Goal: Task Accomplishment & Management: Use online tool/utility

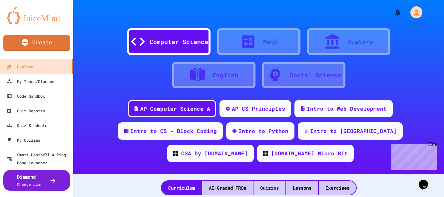
click at [261, 181] on div "Quizzes" at bounding box center [270, 188] width 32 height 14
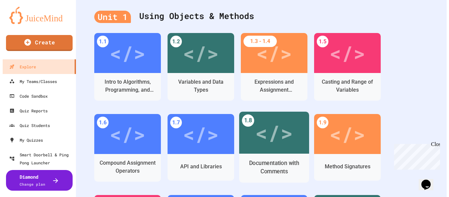
scroll to position [198, 0]
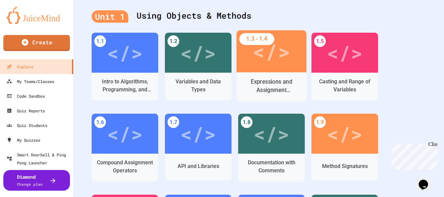
click at [276, 45] on div "</>" at bounding box center [272, 51] width 70 height 42
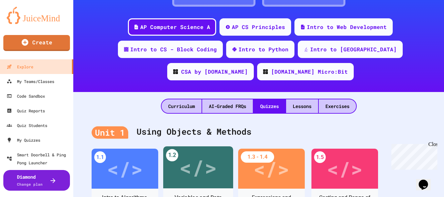
scroll to position [75, 0]
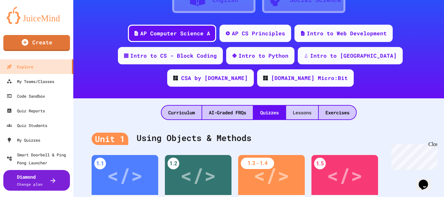
click at [304, 106] on div "Lessons" at bounding box center [302, 113] width 32 height 14
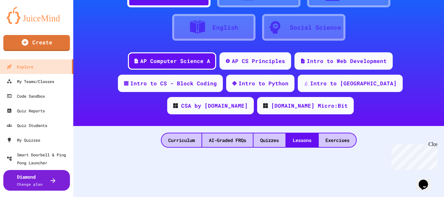
scroll to position [0, 0]
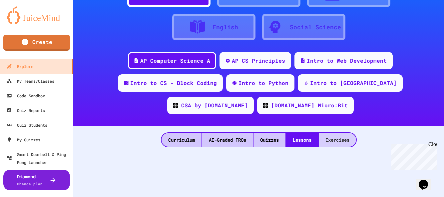
click at [337, 133] on div "Exercises" at bounding box center [337, 140] width 37 height 14
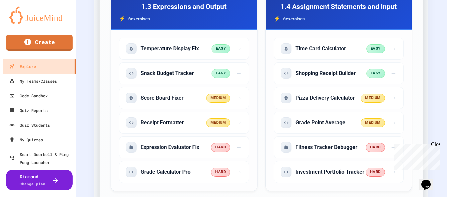
scroll to position [491, 0]
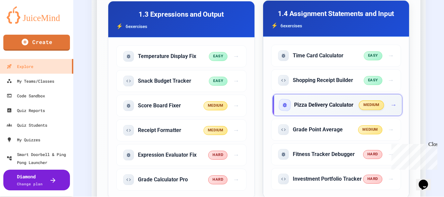
click at [333, 100] on div "Pizza Delivery Calculator" at bounding box center [320, 105] width 80 height 11
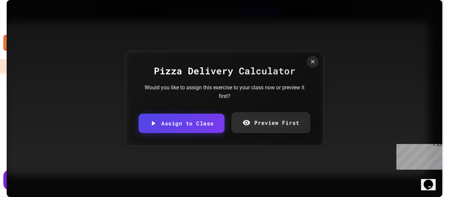
click at [266, 121] on link "Preview First" at bounding box center [271, 123] width 78 height 20
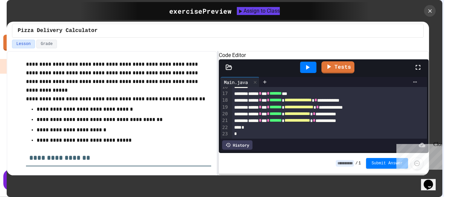
scroll to position [124, 0]
click at [310, 71] on icon at bounding box center [308, 67] width 8 height 8
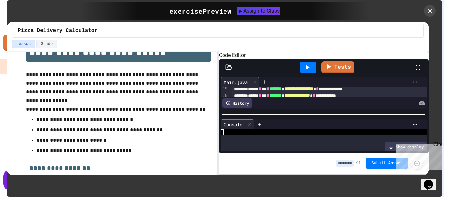
scroll to position [24, 0]
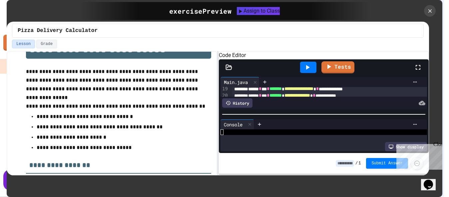
click at [309, 71] on icon at bounding box center [308, 67] width 8 height 8
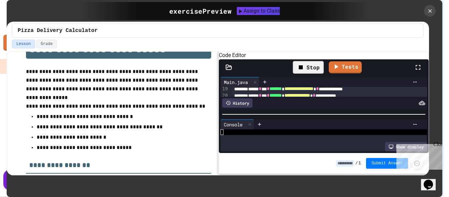
scroll to position [62, 0]
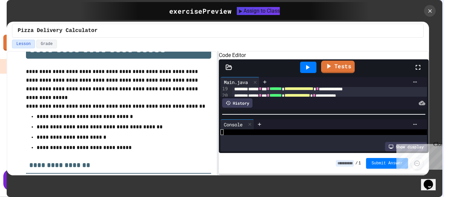
click at [343, 73] on link "Tests" at bounding box center [338, 67] width 34 height 13
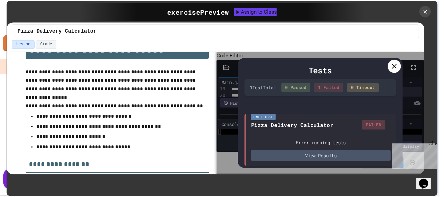
scroll to position [3, 0]
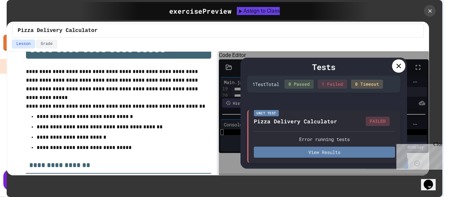
click at [323, 152] on button "View Results" at bounding box center [324, 152] width 141 height 11
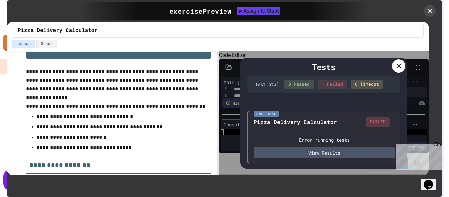
click at [400, 67] on icon at bounding box center [399, 66] width 8 height 8
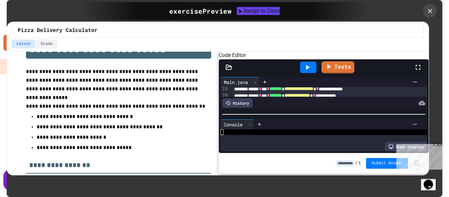
click at [430, 9] on icon at bounding box center [430, 10] width 7 height 7
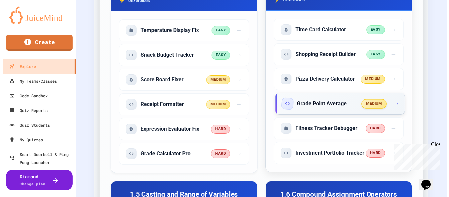
scroll to position [518, 0]
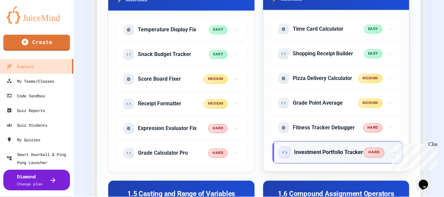
click at [320, 149] on h5 "Investment Portfolio Tracker" at bounding box center [328, 152] width 69 height 7
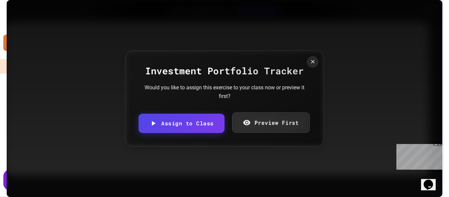
click at [269, 123] on link "Preview First" at bounding box center [271, 122] width 78 height 20
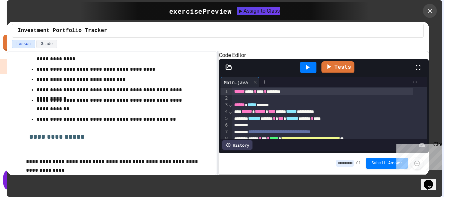
click at [431, 14] on icon at bounding box center [430, 10] width 7 height 7
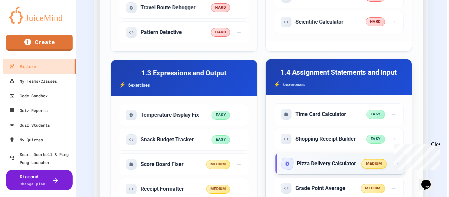
scroll to position [432, 0]
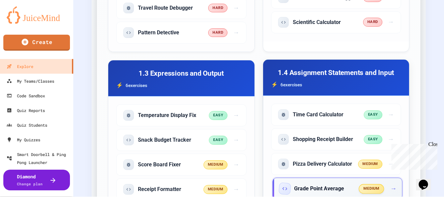
click at [342, 183] on div "Grade Point Average" at bounding box center [320, 188] width 80 height 11
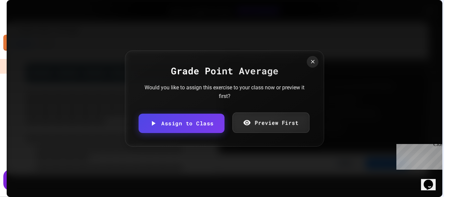
click at [258, 131] on link "Preview First" at bounding box center [270, 123] width 77 height 20
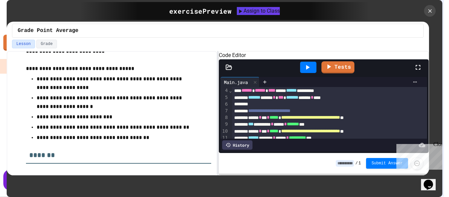
scroll to position [21, 0]
click at [421, 70] on icon at bounding box center [418, 67] width 5 height 5
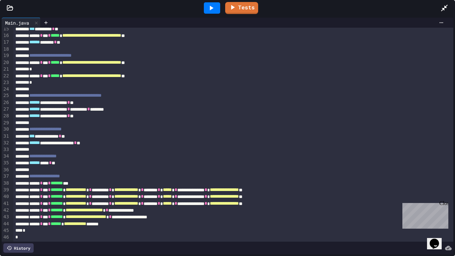
scroll to position [0, 0]
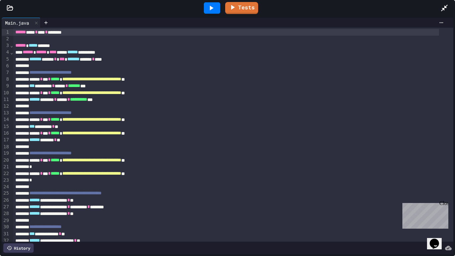
click at [212, 7] on icon at bounding box center [212, 8] width 4 height 5
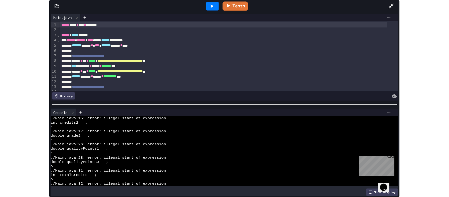
scroll to position [40, 0]
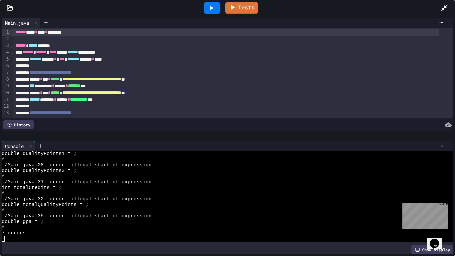
click at [444, 6] on icon at bounding box center [445, 8] width 8 height 8
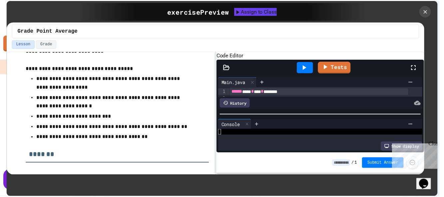
scroll to position [70, 0]
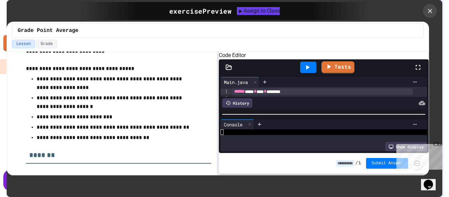
click at [430, 10] on icon at bounding box center [430, 10] width 7 height 7
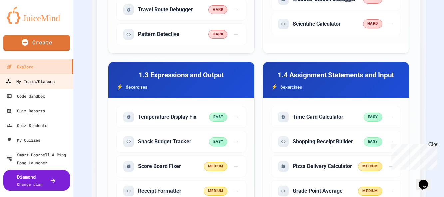
click at [45, 85] on div "My Teams/Classes" at bounding box center [30, 81] width 49 height 8
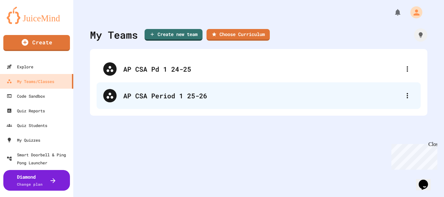
click at [165, 98] on div "AP CSA Period 1 25-26" at bounding box center [262, 96] width 278 height 10
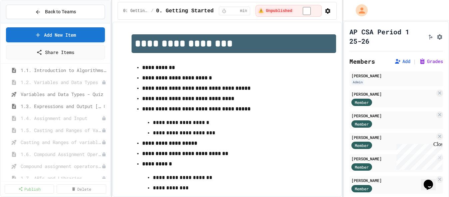
scroll to position [31, 0]
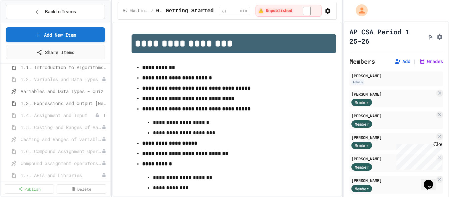
click at [67, 115] on span "1.4. Assignment and Input" at bounding box center [58, 115] width 74 height 7
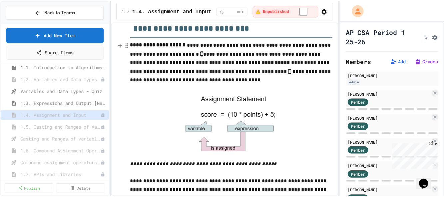
scroll to position [39, 0]
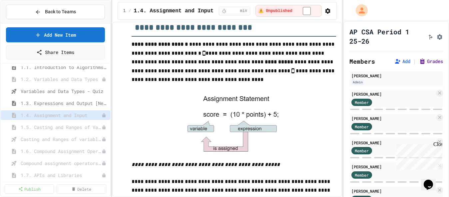
click at [427, 62] on button "Grades" at bounding box center [431, 61] width 24 height 7
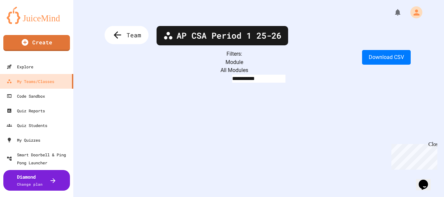
click at [122, 34] on icon at bounding box center [117, 35] width 11 height 11
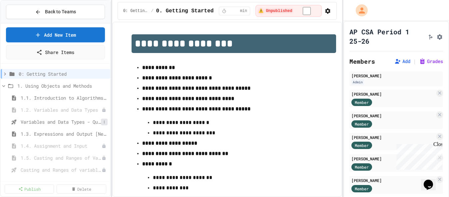
click at [104, 121] on icon at bounding box center [104, 122] width 1 height 3
click at [99, 121] on div at bounding box center [224, 98] width 449 height 197
click at [57, 122] on span "Variables and Data Types - Quiz" at bounding box center [61, 121] width 80 height 7
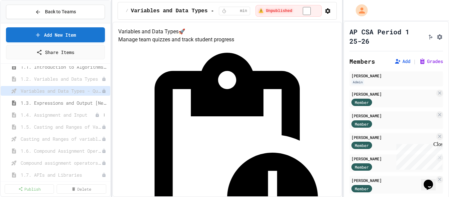
scroll to position [33, 0]
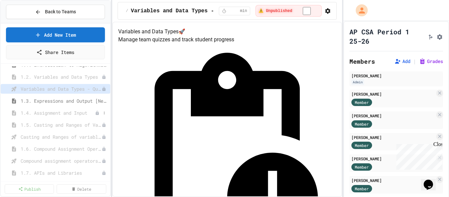
click at [77, 115] on span "1.4. Assignment and Input" at bounding box center [58, 112] width 74 height 7
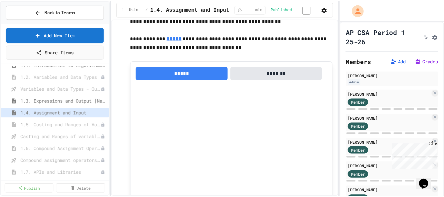
scroll to position [187, 0]
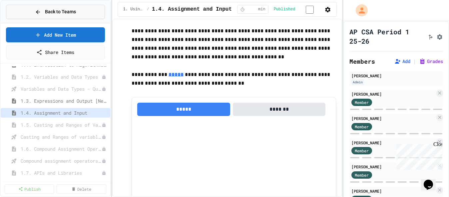
click at [81, 13] on button "Back to Teams" at bounding box center [55, 12] width 99 height 14
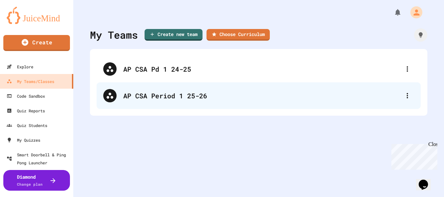
click at [154, 89] on div "AP CSA Period 1 25-26" at bounding box center [259, 95] width 324 height 27
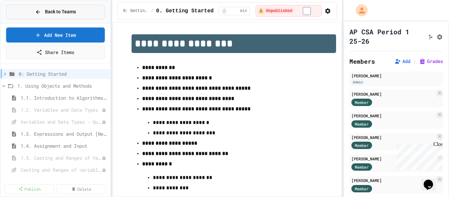
click at [59, 10] on span "Back to Teams" at bounding box center [60, 11] width 31 height 7
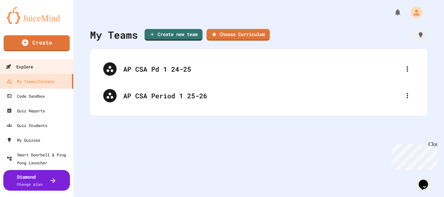
click at [31, 70] on div "Explore" at bounding box center [19, 67] width 27 height 8
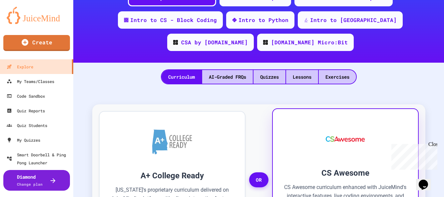
scroll to position [108, 0]
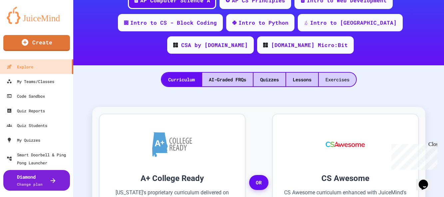
click at [336, 73] on div "Exercises" at bounding box center [337, 80] width 37 height 14
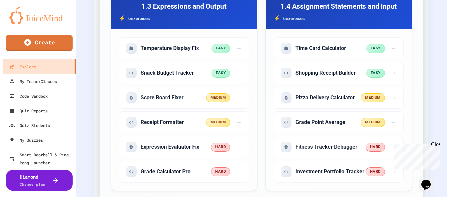
scroll to position [500, 0]
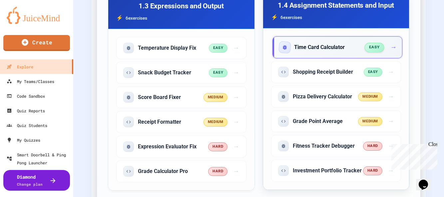
click at [319, 44] on h5 "Time Card Calculator" at bounding box center [319, 47] width 51 height 7
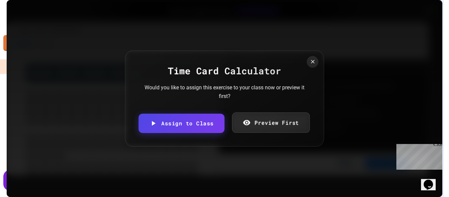
click at [265, 124] on link "Preview First" at bounding box center [271, 123] width 78 height 20
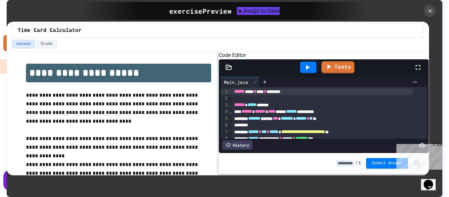
click at [419, 71] on icon at bounding box center [418, 67] width 8 height 8
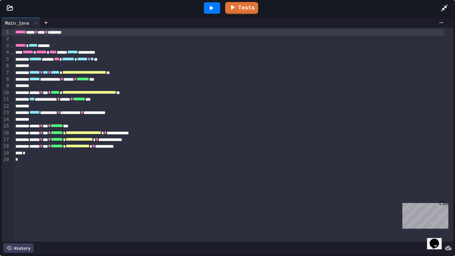
click at [214, 7] on icon at bounding box center [211, 8] width 8 height 8
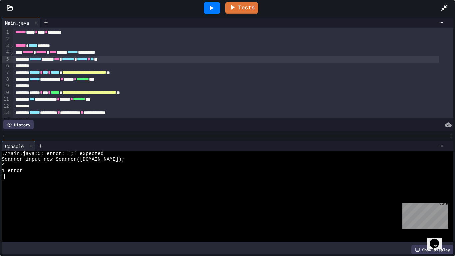
click at [70, 58] on div "******* ***** *** ******* * ****** * ** **" at bounding box center [226, 59] width 426 height 7
click at [242, 7] on link "Tests" at bounding box center [241, 7] width 33 height 13
click at [214, 10] on icon at bounding box center [211, 8] width 8 height 8
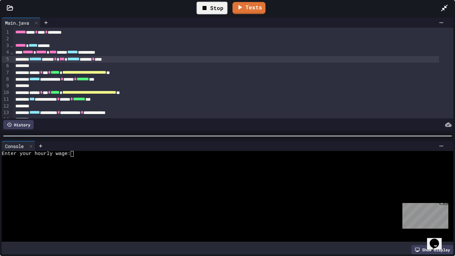
click at [75, 152] on textarea "Terminal input" at bounding box center [75, 154] width 3 height 6
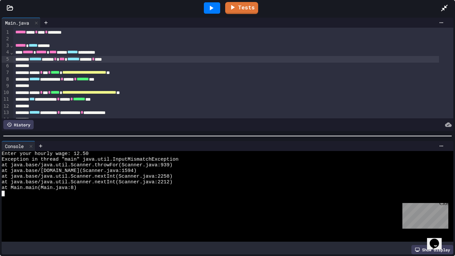
click at [89, 77] on span "*******" at bounding box center [83, 79] width 12 height 5
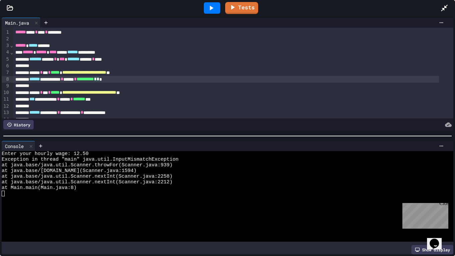
click at [213, 9] on icon at bounding box center [211, 8] width 8 height 8
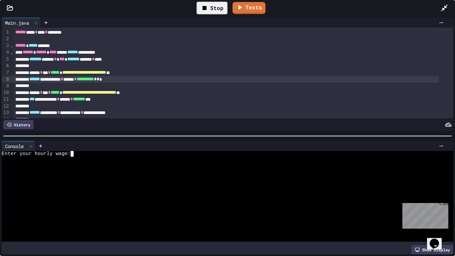
click at [74, 153] on textarea "Terminal input" at bounding box center [75, 154] width 3 height 6
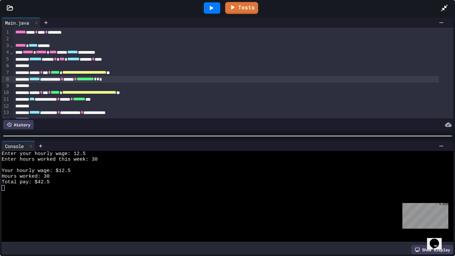
click at [444, 8] on icon at bounding box center [444, 8] width 7 height 7
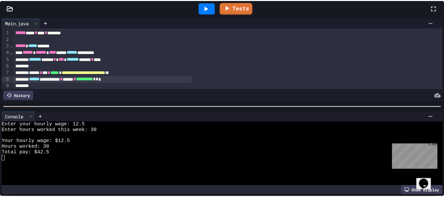
scroll to position [34, 0]
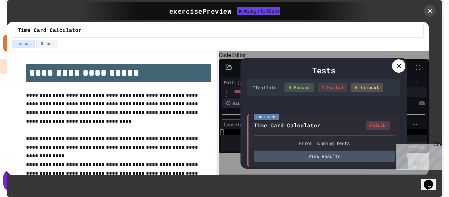
click at [398, 66] on icon at bounding box center [399, 66] width 8 height 8
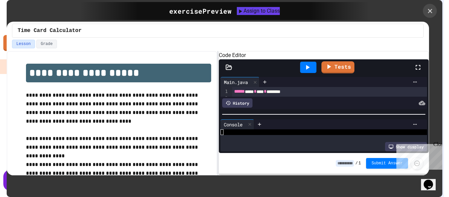
click at [431, 10] on icon at bounding box center [430, 11] width 4 height 4
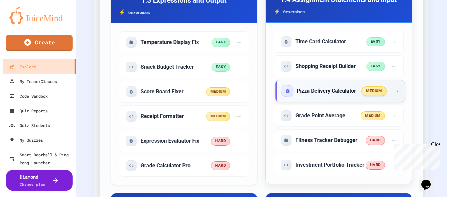
scroll to position [505, 0]
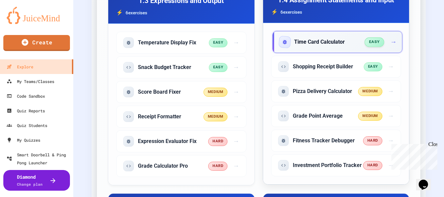
click at [336, 37] on div "Time Card Calculator" at bounding box center [323, 42] width 86 height 11
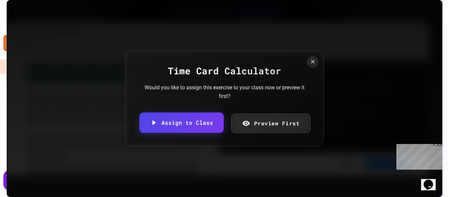
click at [196, 122] on link "Assign to Class" at bounding box center [181, 123] width 84 height 20
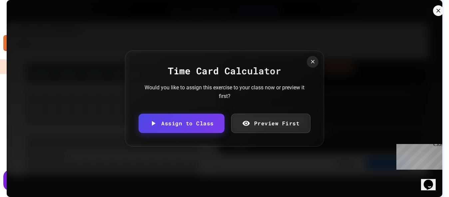
click at [305, 106] on body "We are updating our servers at 7PM EST [DATE]. [PERSON_NAME] should continue to…" at bounding box center [224, 98] width 449 height 197
type input "**********"
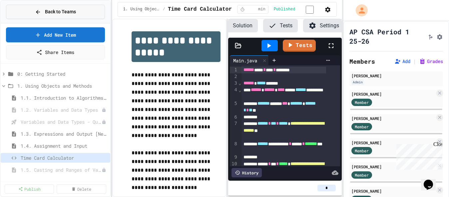
click at [75, 9] on span "Back to Teams" at bounding box center [60, 11] width 31 height 7
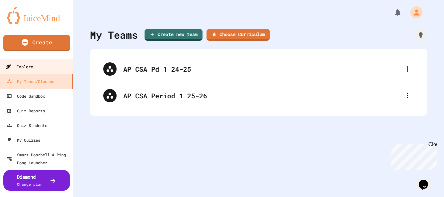
click at [45, 72] on link "Explore" at bounding box center [37, 66] width 76 height 15
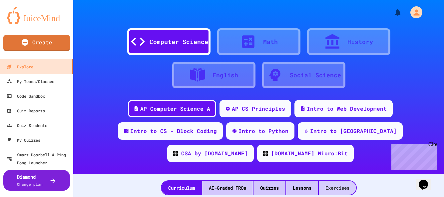
click at [333, 181] on div "Exercises" at bounding box center [337, 188] width 37 height 14
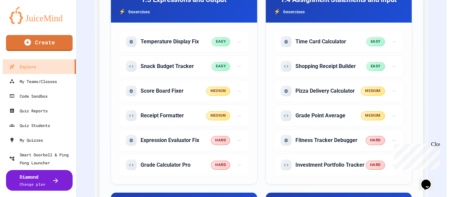
scroll to position [508, 0]
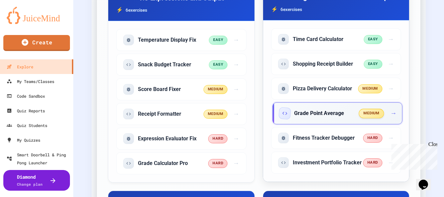
click at [391, 109] on span "→" at bounding box center [394, 114] width 6 height 10
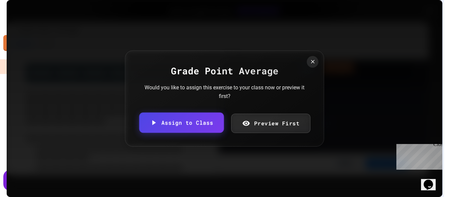
click at [192, 122] on link "Assign to Class" at bounding box center [181, 123] width 85 height 20
click at [248, 112] on body "We are updating our servers at 7PM EST [DATE]. [PERSON_NAME] should continue to…" at bounding box center [224, 98] width 449 height 197
type input "**********"
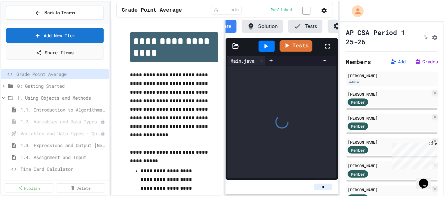
scroll to position [0, 53]
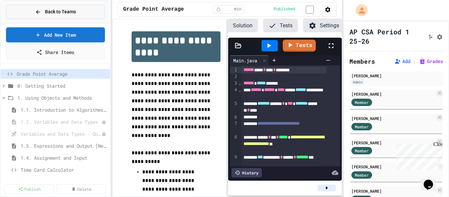
click at [52, 12] on span "Back to Teams" at bounding box center [60, 11] width 31 height 7
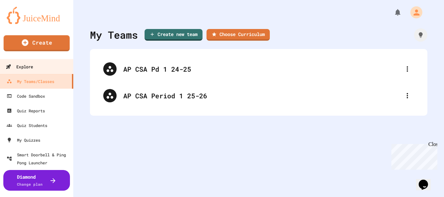
click at [38, 62] on link "Explore" at bounding box center [37, 66] width 76 height 15
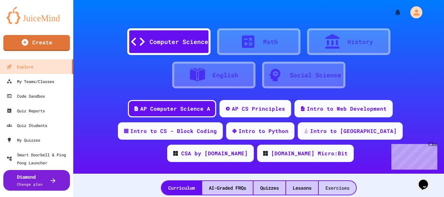
click at [341, 181] on div "Exercises" at bounding box center [337, 188] width 37 height 14
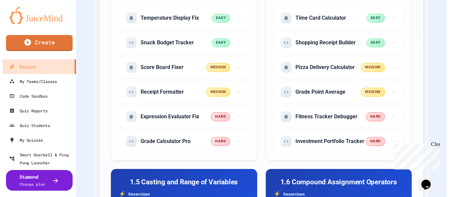
scroll to position [532, 0]
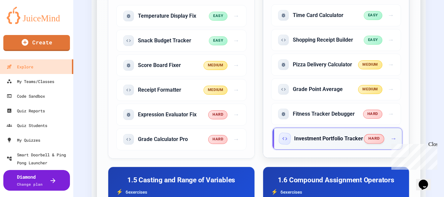
click at [391, 134] on span "→" at bounding box center [394, 139] width 6 height 10
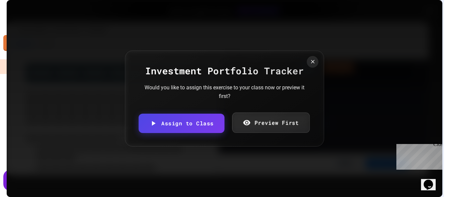
click at [257, 122] on link "Preview First" at bounding box center [271, 123] width 78 height 20
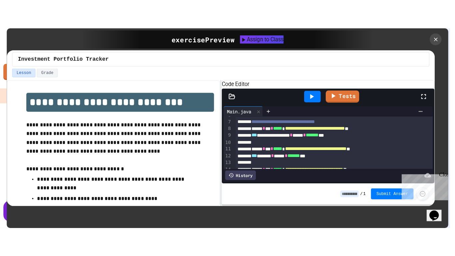
scroll to position [40, 0]
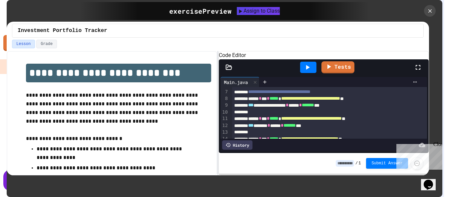
click at [421, 71] on icon at bounding box center [418, 67] width 8 height 8
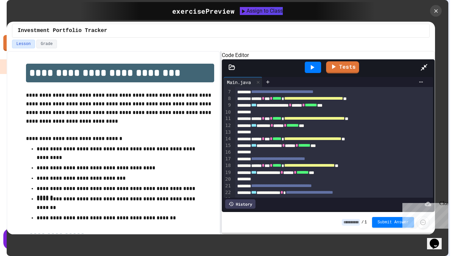
scroll to position [0, 0]
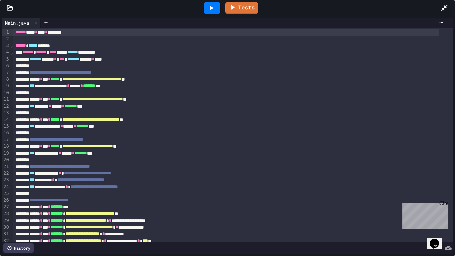
click at [211, 5] on icon at bounding box center [211, 8] width 8 height 8
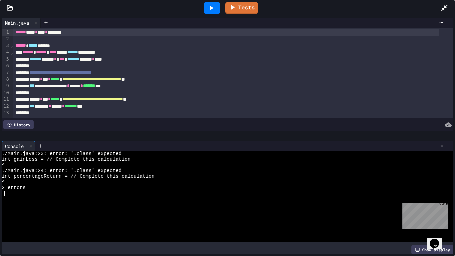
click at [444, 7] on icon at bounding box center [444, 8] width 7 height 7
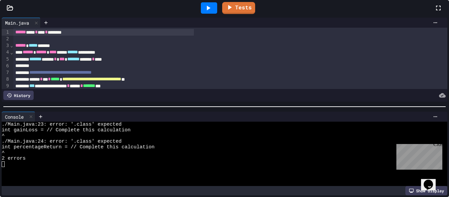
scroll to position [40, 0]
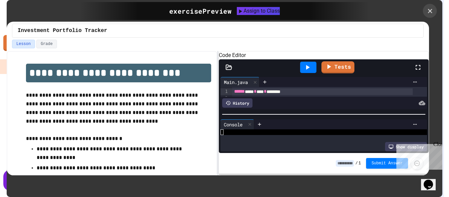
click at [432, 10] on icon at bounding box center [430, 10] width 7 height 7
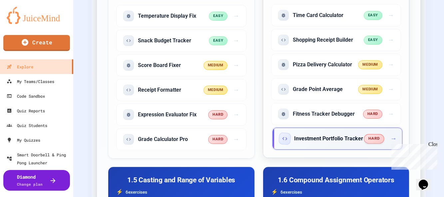
click at [392, 128] on div "Investment Portfolio Tracker hard →" at bounding box center [338, 139] width 130 height 22
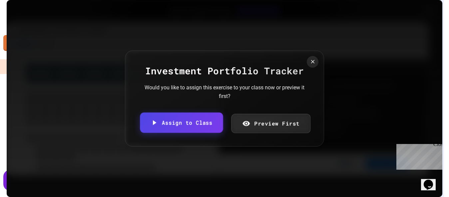
click at [201, 119] on link "Assign to Class" at bounding box center [181, 123] width 83 height 20
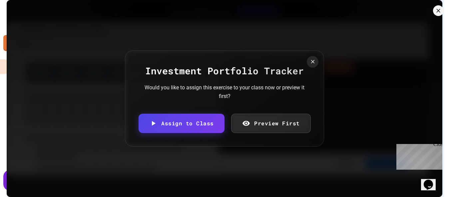
click at [254, 104] on body "We are updating our servers at 7PM EST [DATE]. [PERSON_NAME] should continue to…" at bounding box center [224, 98] width 449 height 197
type input "**********"
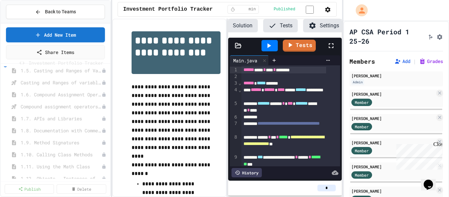
scroll to position [74, 0]
